Goal: Information Seeking & Learning: Find specific page/section

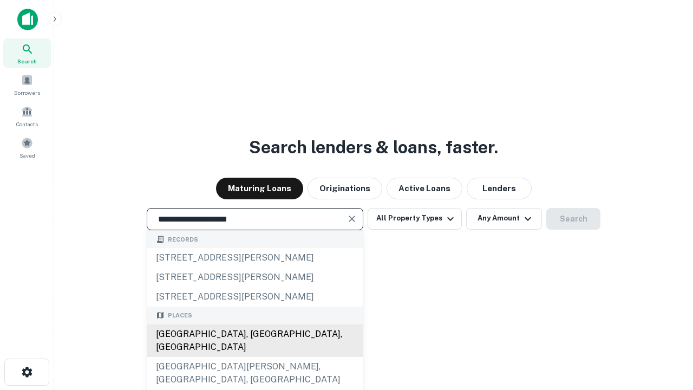
click at [254, 357] on div "[GEOGRAPHIC_DATA], [GEOGRAPHIC_DATA], [GEOGRAPHIC_DATA]" at bounding box center [254, 340] width 215 height 32
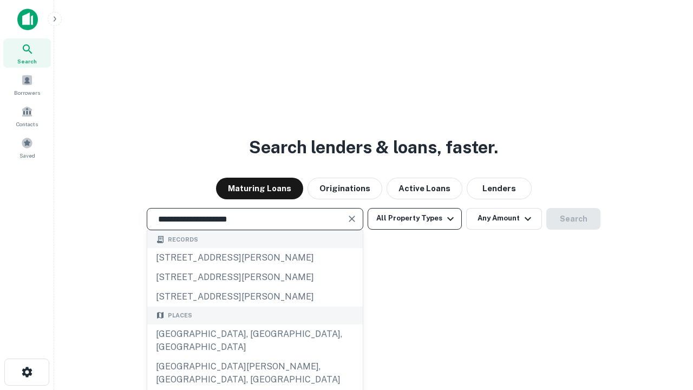
type input "**********"
click at [414, 218] on button "All Property Types" at bounding box center [414, 219] width 94 height 22
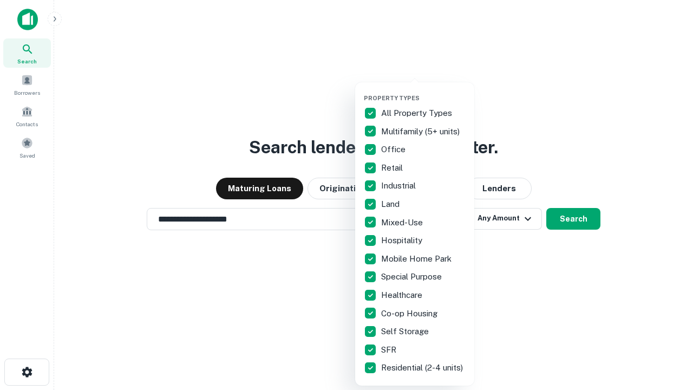
click at [423, 91] on button "button" at bounding box center [423, 91] width 119 height 1
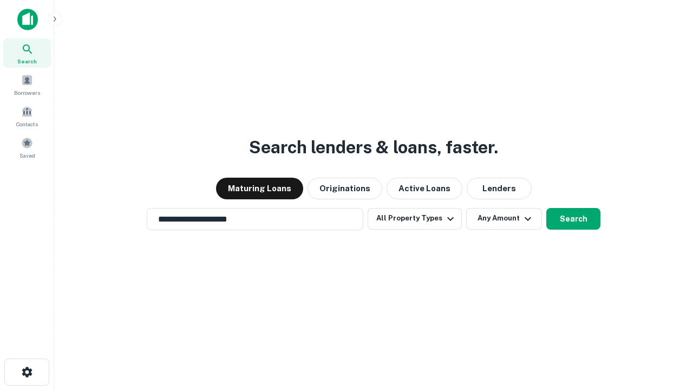
scroll to position [17, 0]
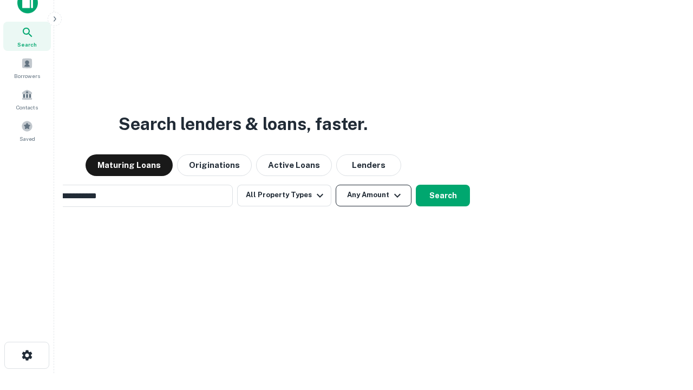
click at [335, 185] on button "Any Amount" at bounding box center [373, 196] width 76 height 22
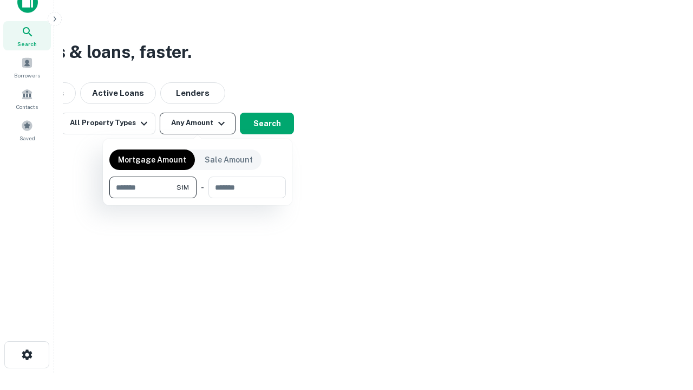
type input "*******"
click at [198, 198] on button "button" at bounding box center [197, 198] width 176 height 1
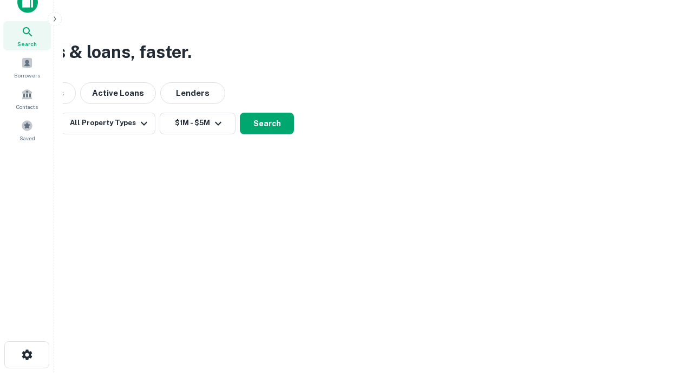
scroll to position [17, 0]
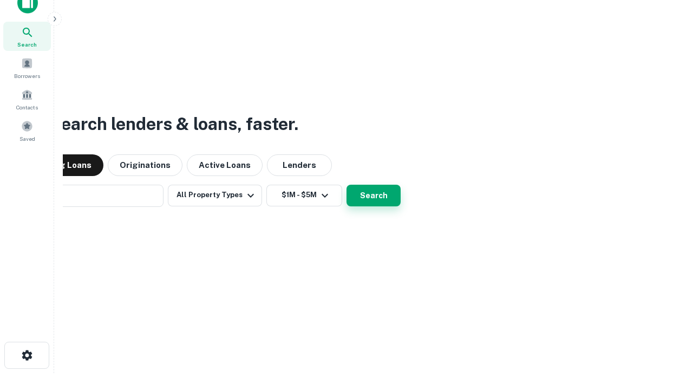
click at [346, 185] on button "Search" at bounding box center [373, 196] width 54 height 22
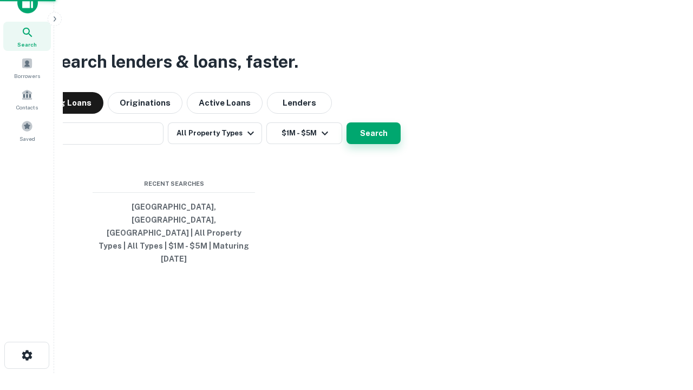
scroll to position [17, 0]
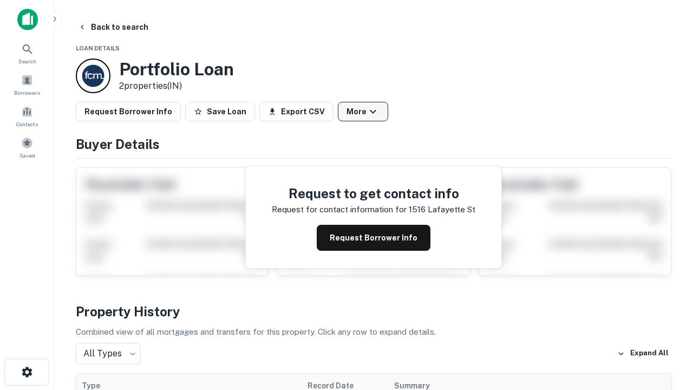
click at [363, 111] on button "More" at bounding box center [363, 111] width 50 height 19
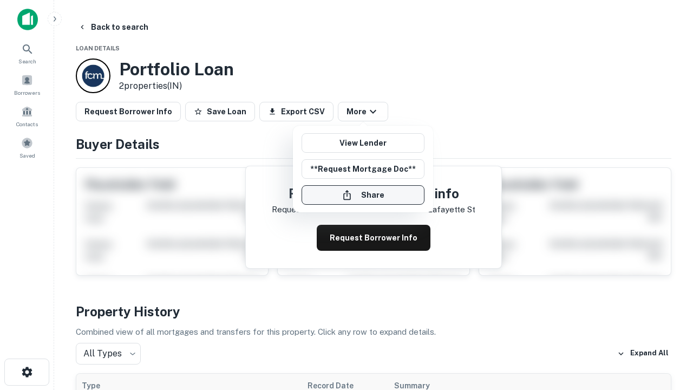
click at [363, 195] on button "Share" at bounding box center [362, 194] width 123 height 19
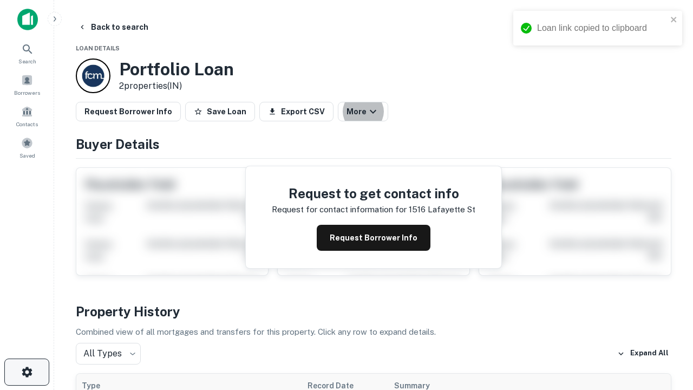
click at [27, 372] on icon "button" at bounding box center [27, 371] width 13 height 13
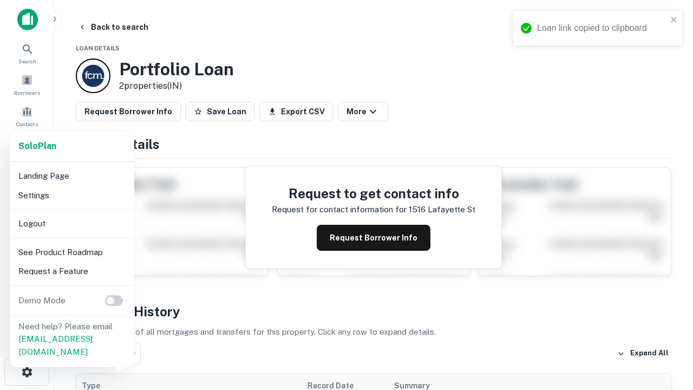
click at [71, 223] on li "Logout" at bounding box center [72, 223] width 116 height 19
